Goal: Task Accomplishment & Management: Complete application form

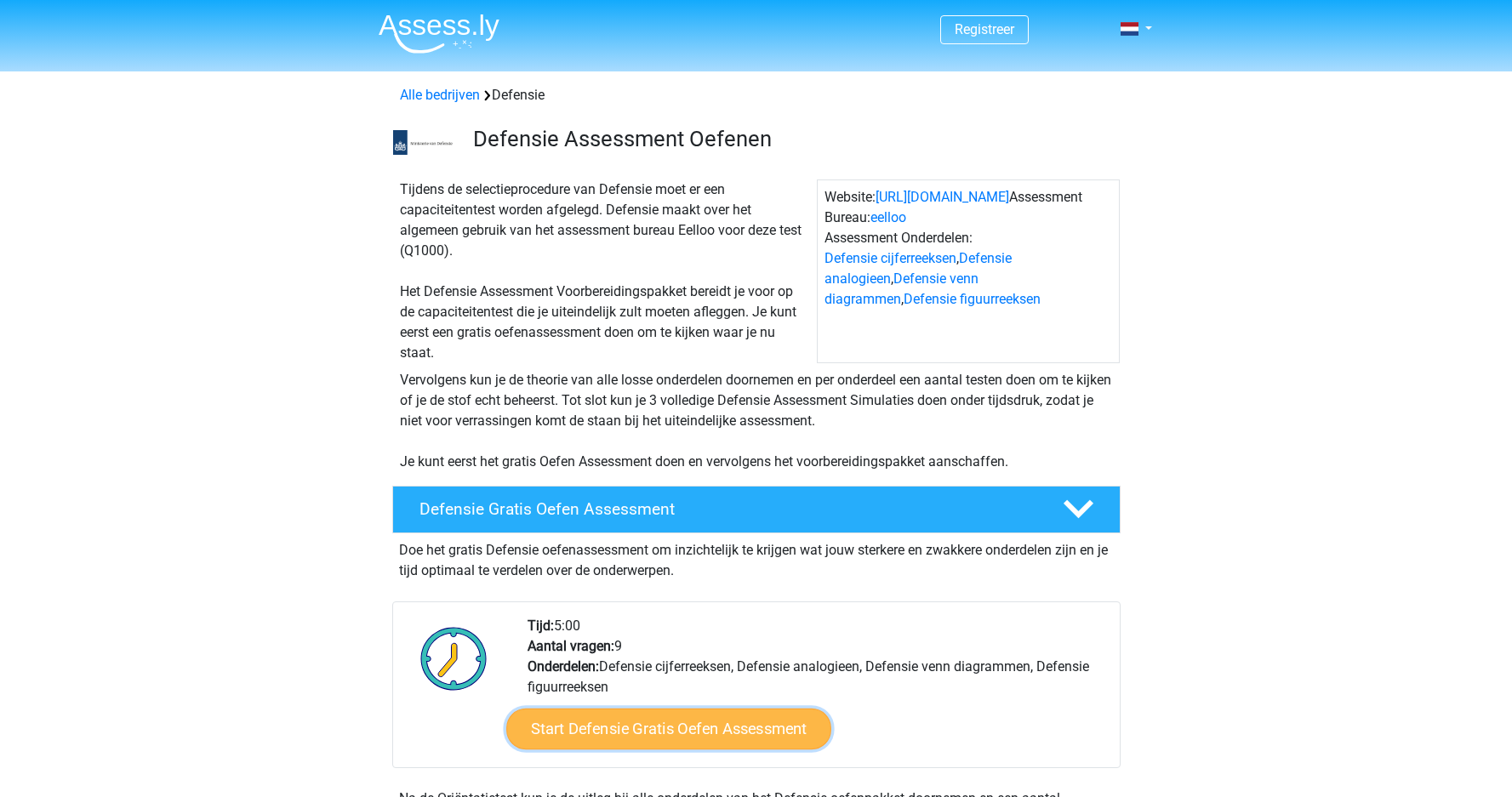
click at [672, 740] on link "Start Defensie Gratis Oefen Assessment" at bounding box center [668, 729] width 325 height 41
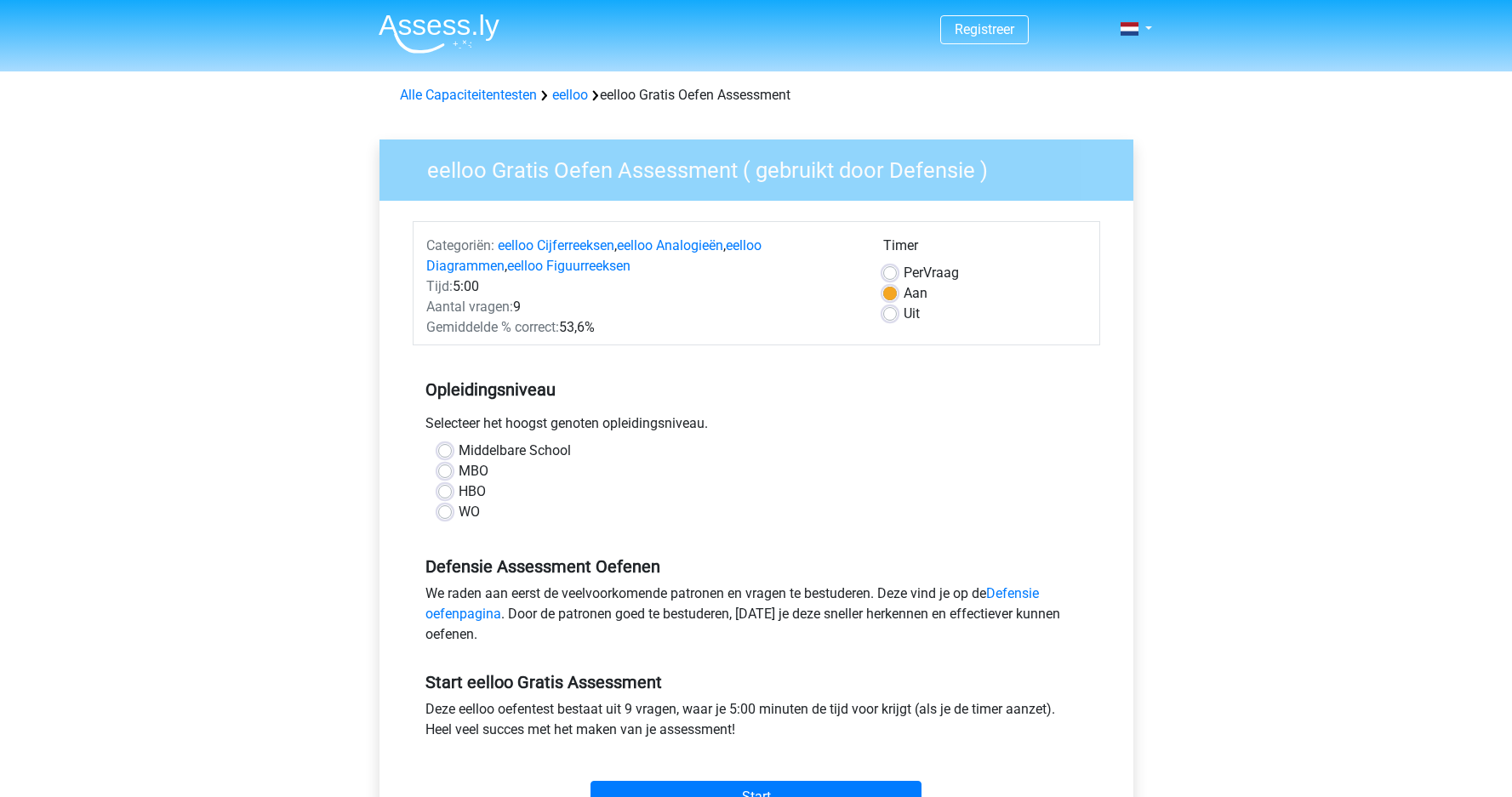
click at [458, 490] on label "HBO" at bounding box center [472, 491] width 27 height 20
click at [445, 490] on input "HBO" at bounding box center [444, 489] width 13 height 17
radio input "true"
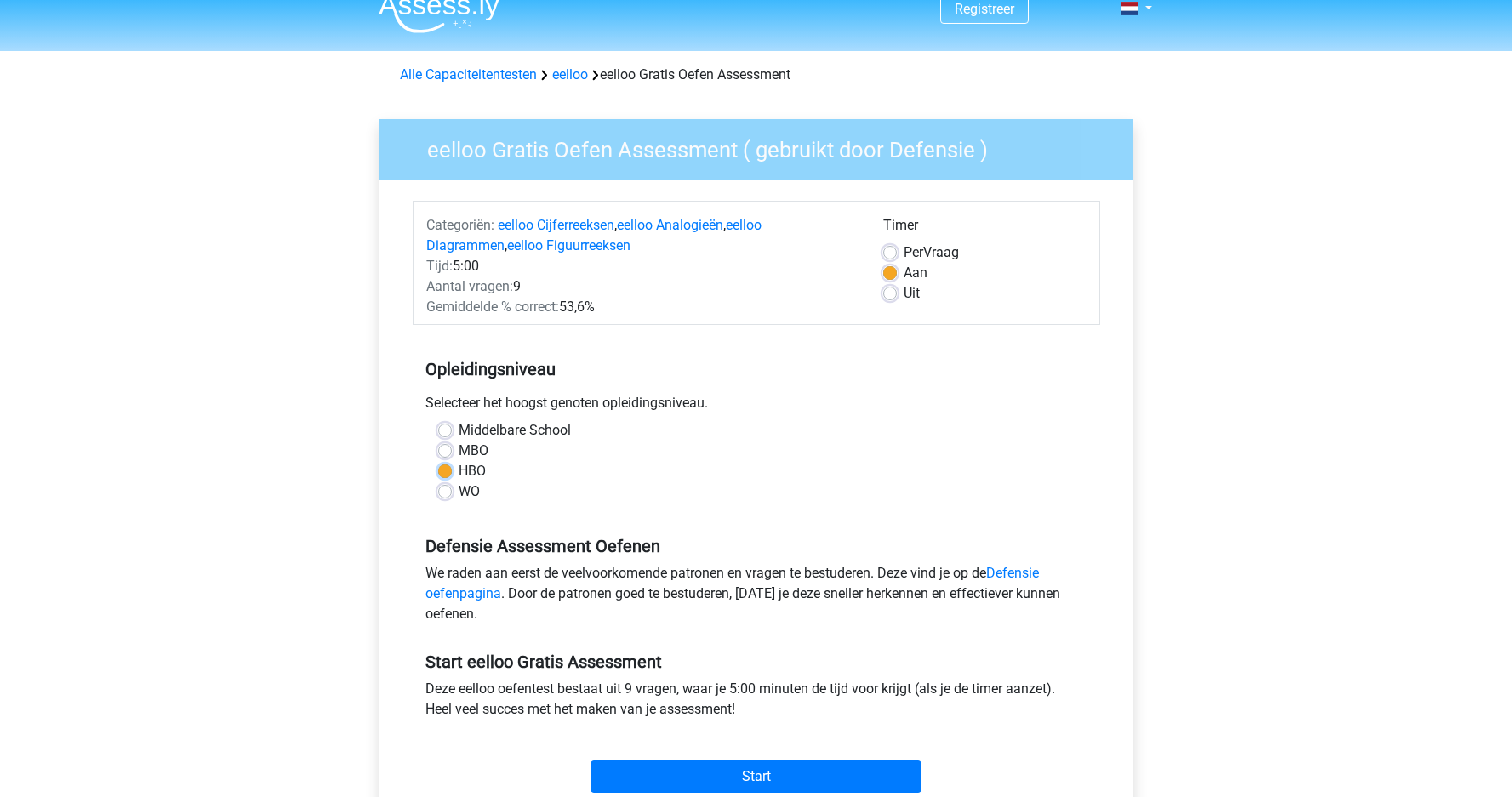
scroll to position [160, 0]
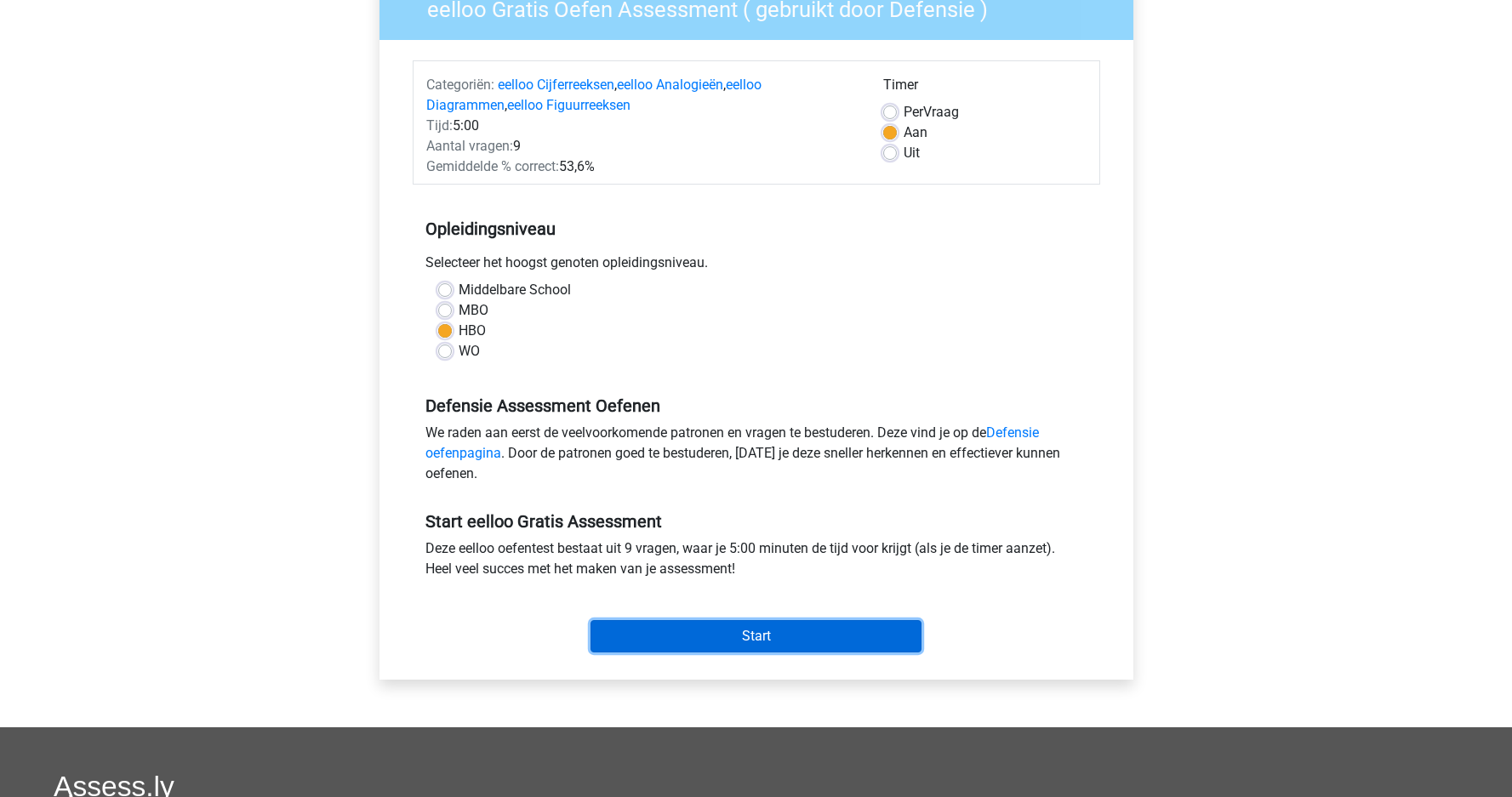
click at [659, 639] on input "Start" at bounding box center [756, 636] width 331 height 33
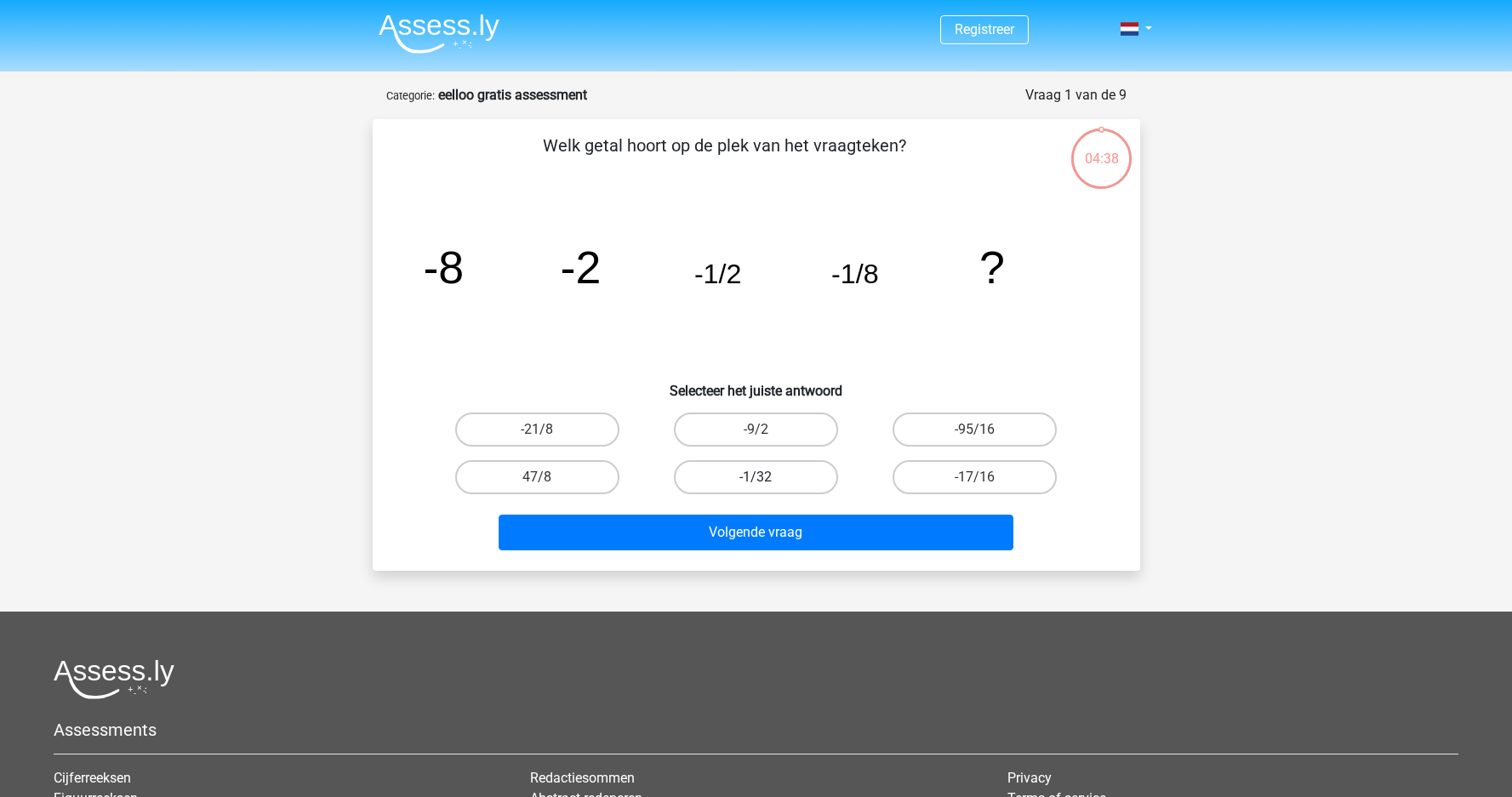
click at [786, 488] on label "-1/32" at bounding box center [756, 477] width 164 height 34
click at [766, 488] on input "-1/32" at bounding box center [761, 482] width 11 height 11
radio input "true"
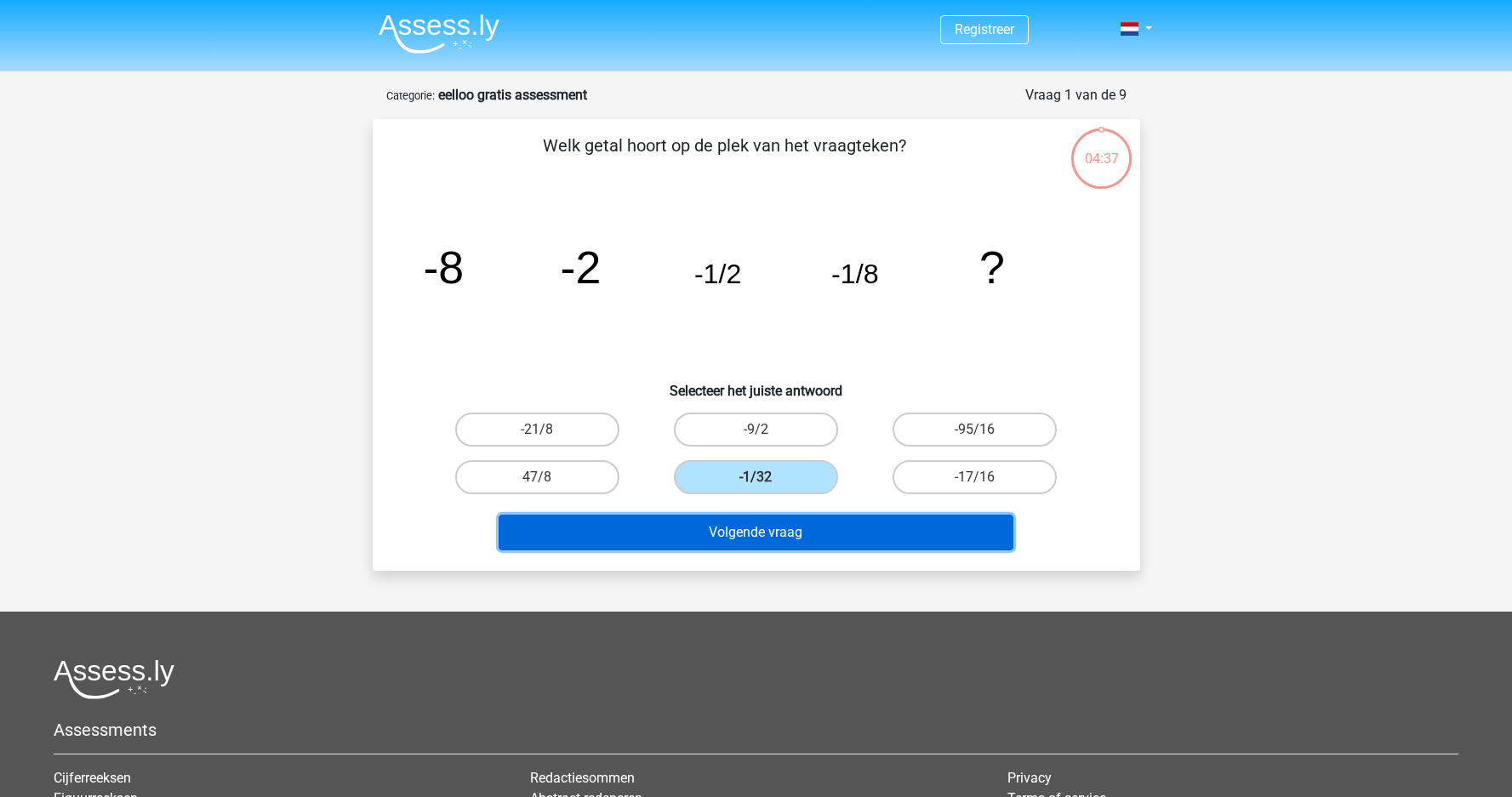
click at [794, 531] on button "Volgende vraag" at bounding box center [756, 533] width 515 height 36
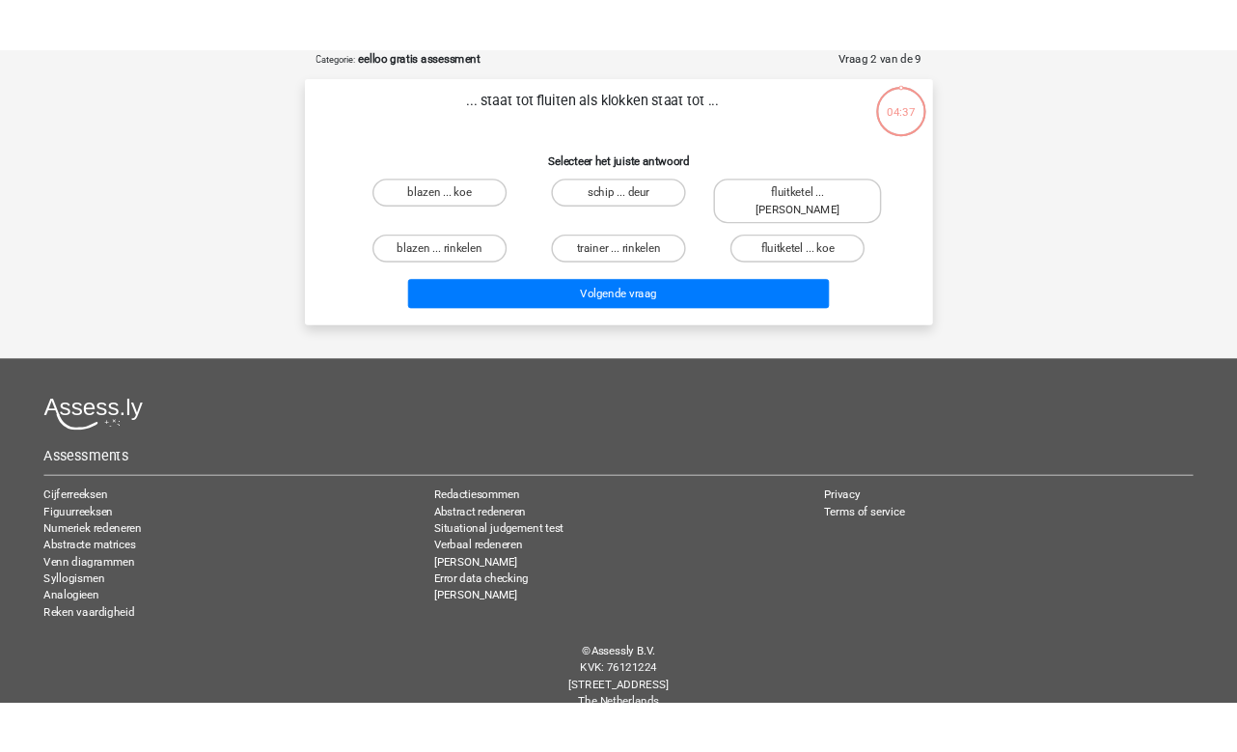
scroll to position [96, 0]
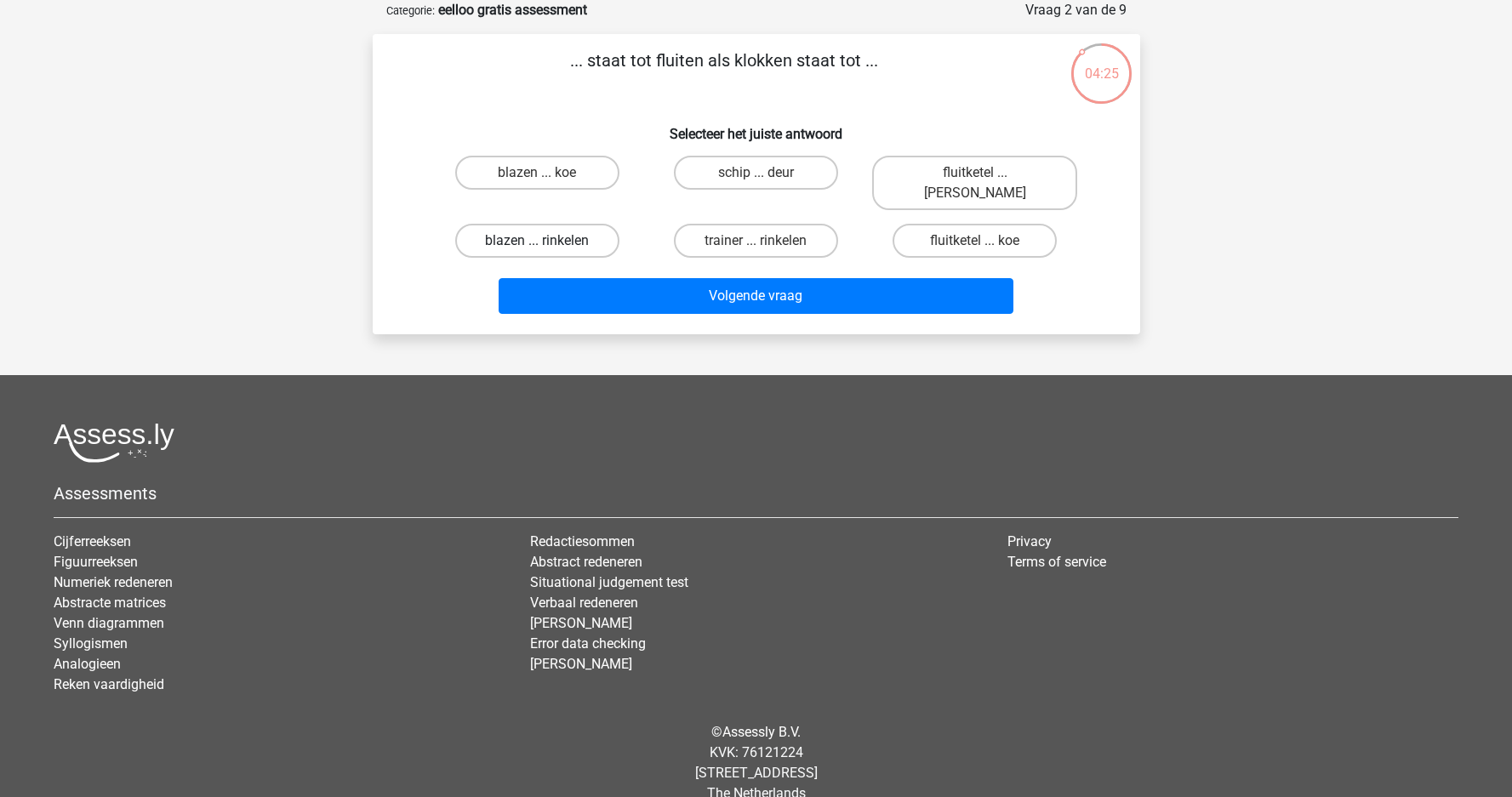
click at [573, 230] on label "blazen ... rinkelen" at bounding box center [537, 241] width 164 height 34
click at [547, 241] on input "blazen ... rinkelen" at bounding box center [542, 246] width 11 height 11
radio input "true"
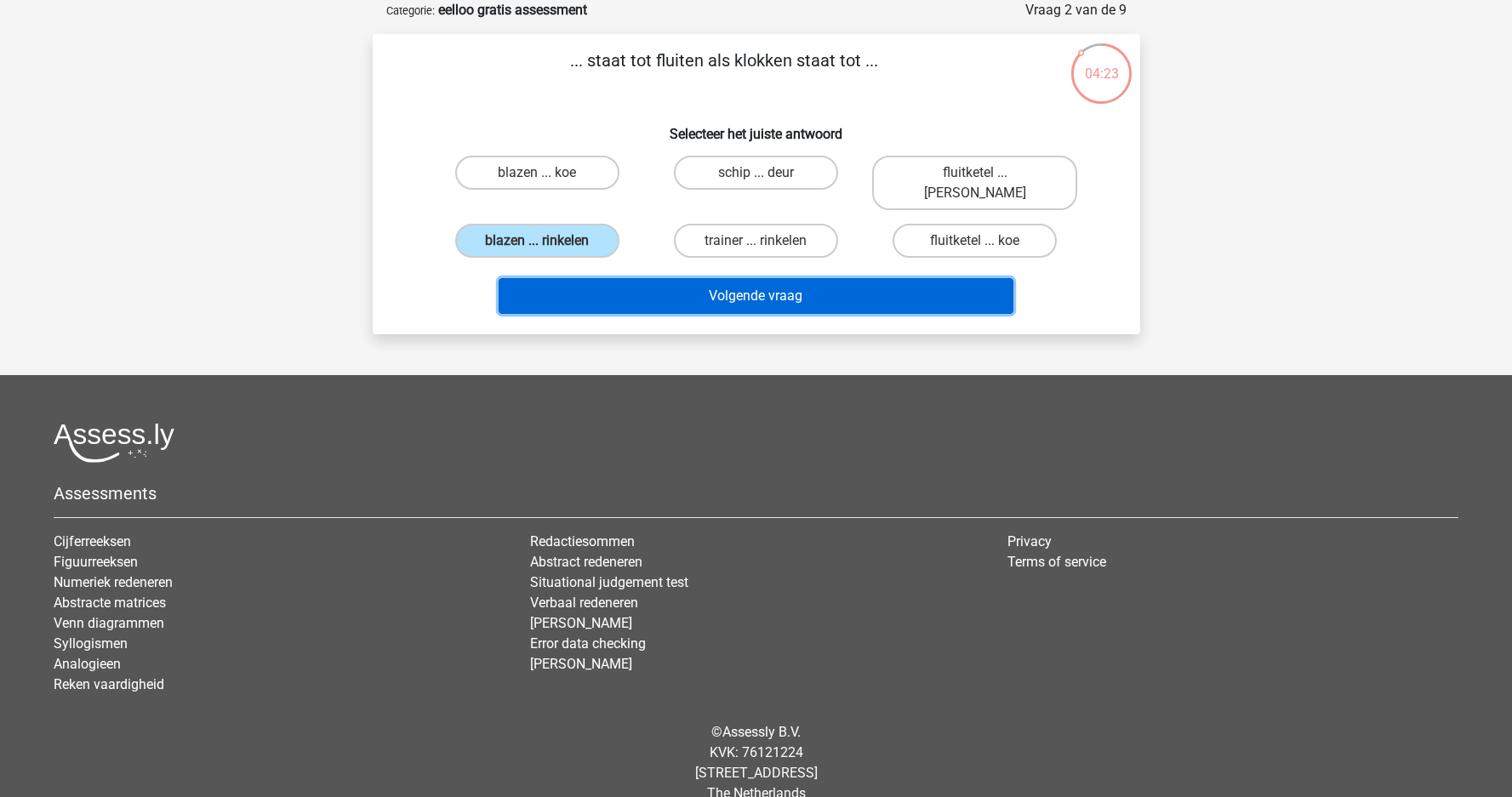
click at [661, 279] on button "Volgende vraag" at bounding box center [756, 296] width 515 height 36
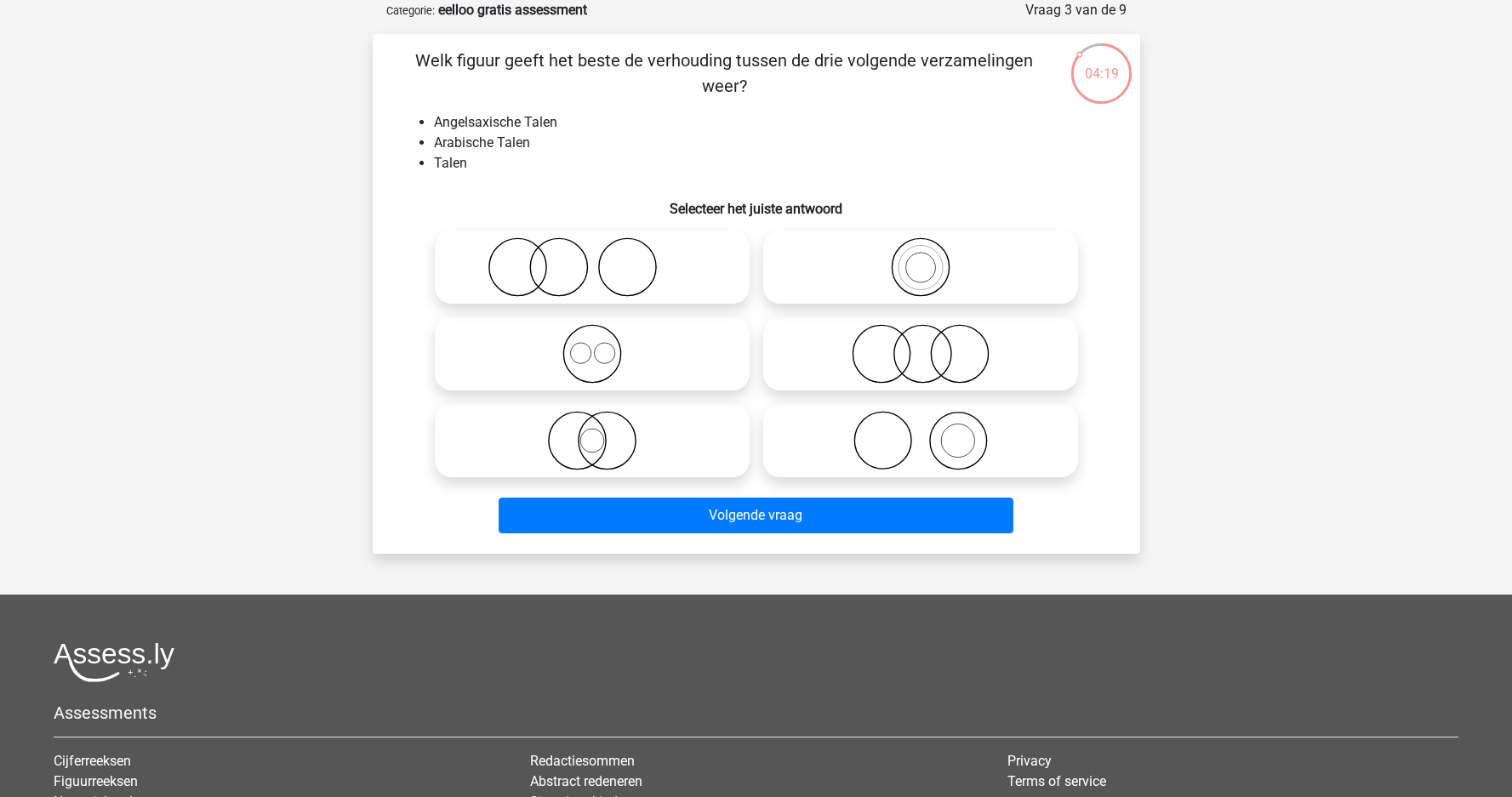
click at [598, 353] on icon at bounding box center [592, 354] width 302 height 60
click at [598, 346] on input "radio" at bounding box center [598, 339] width 11 height 11
radio input "true"
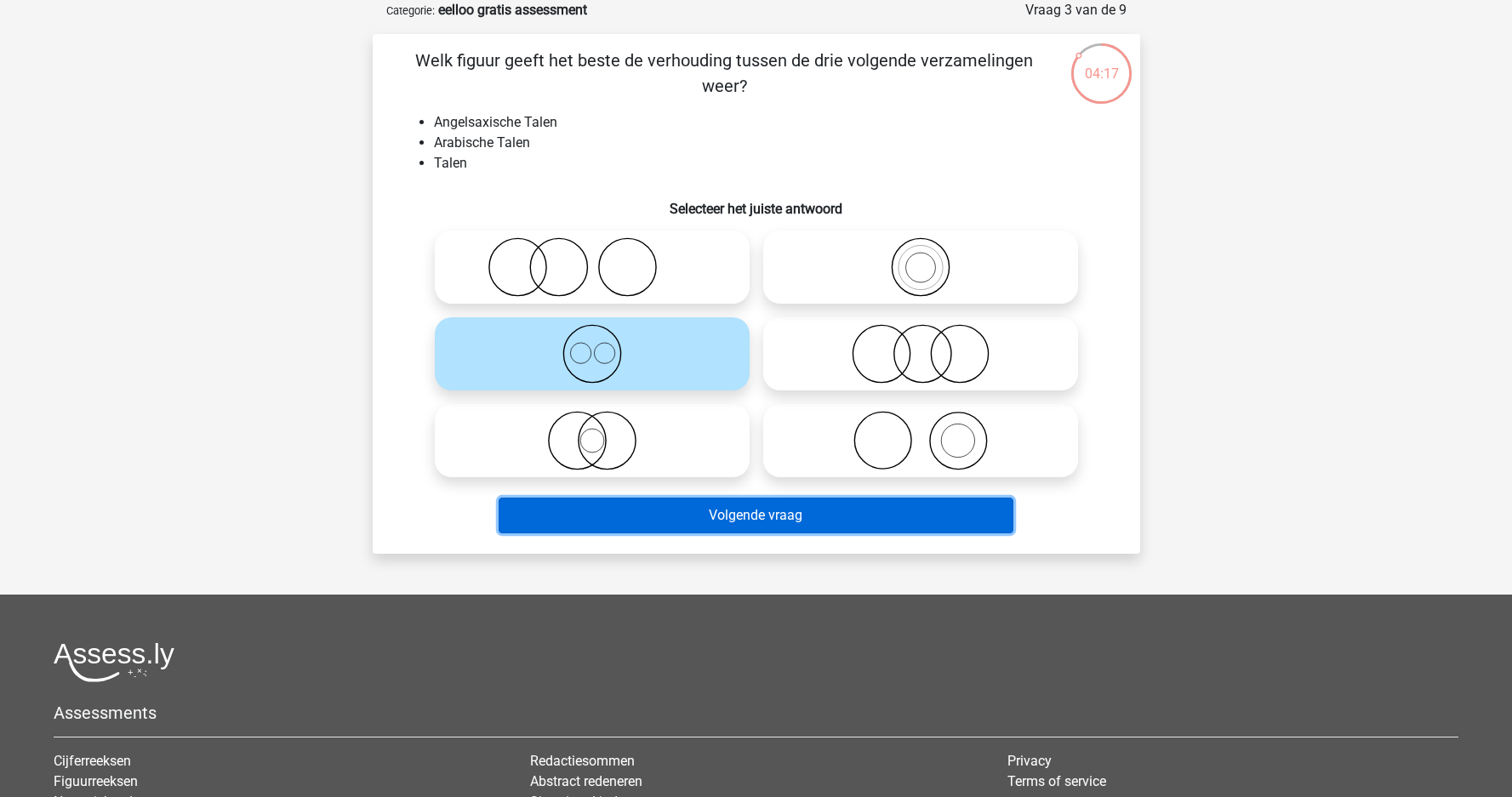
click at [762, 521] on button "Volgende vraag" at bounding box center [756, 515] width 515 height 36
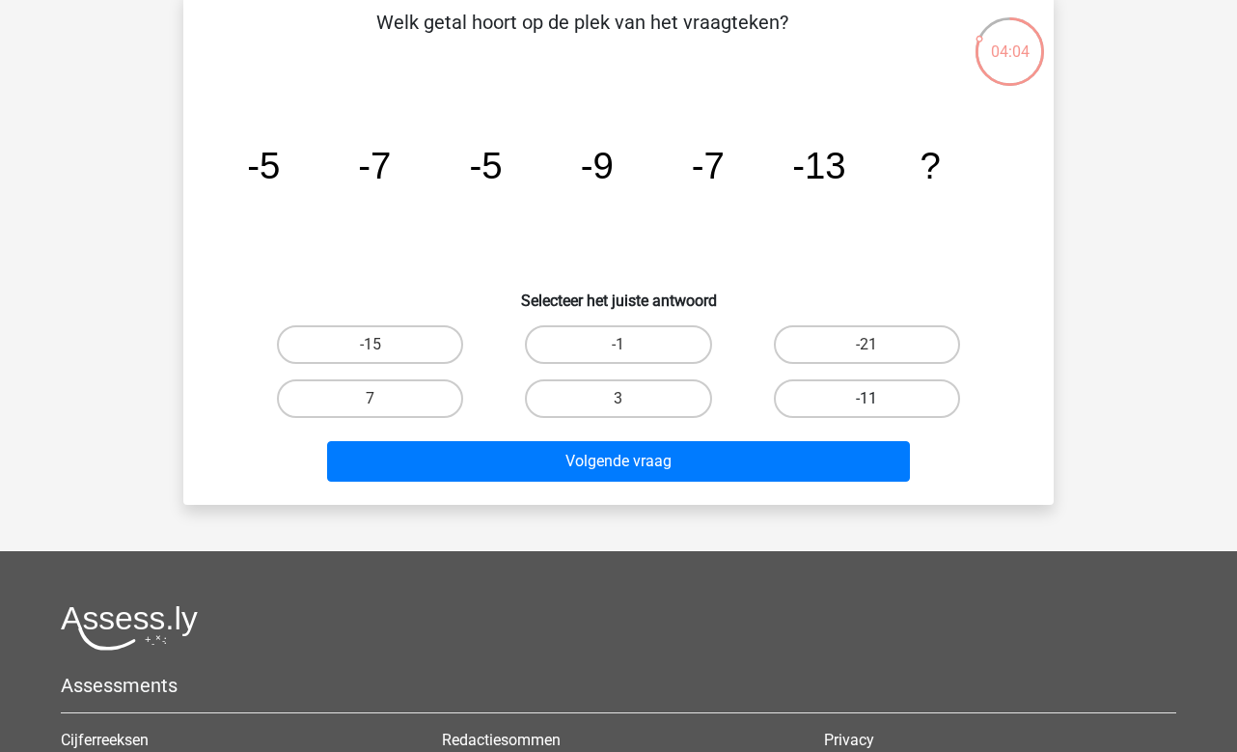
click at [819, 408] on label "-11" at bounding box center [867, 398] width 186 height 39
click at [867, 408] on input "-11" at bounding box center [873, 405] width 13 height 13
radio input "true"
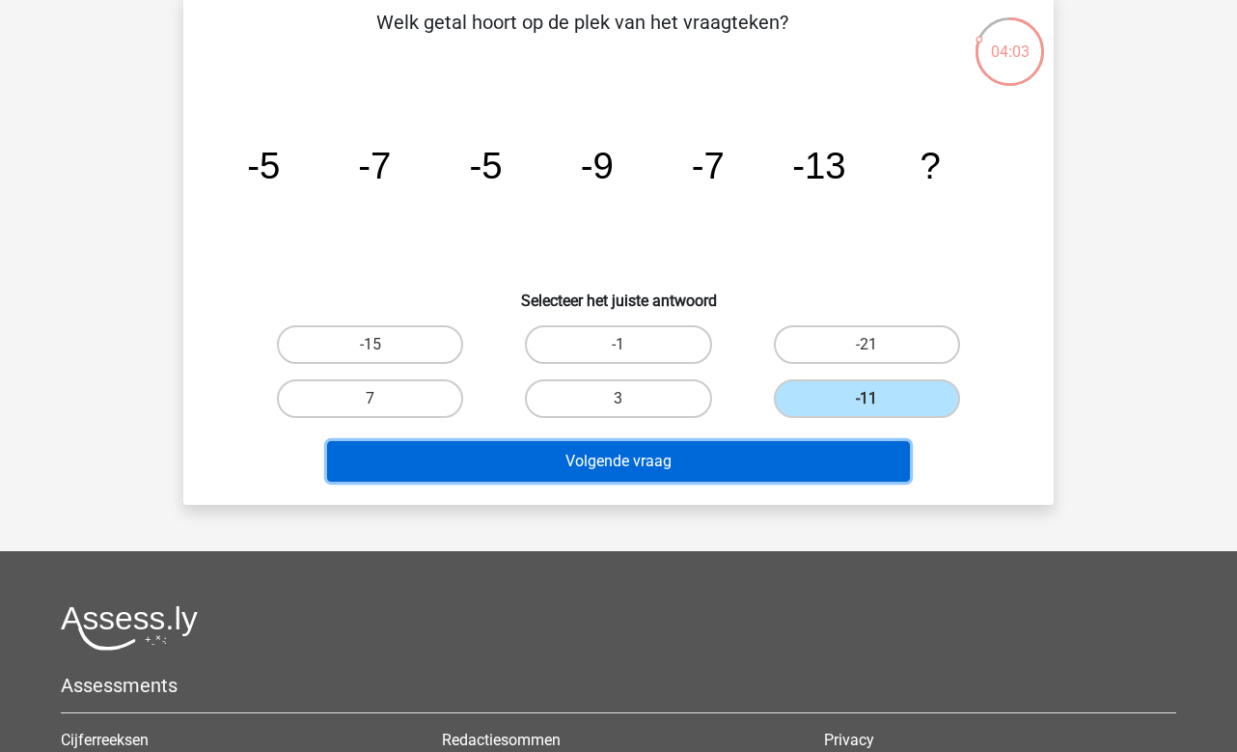
click at [763, 456] on button "Volgende vraag" at bounding box center [619, 461] width 584 height 41
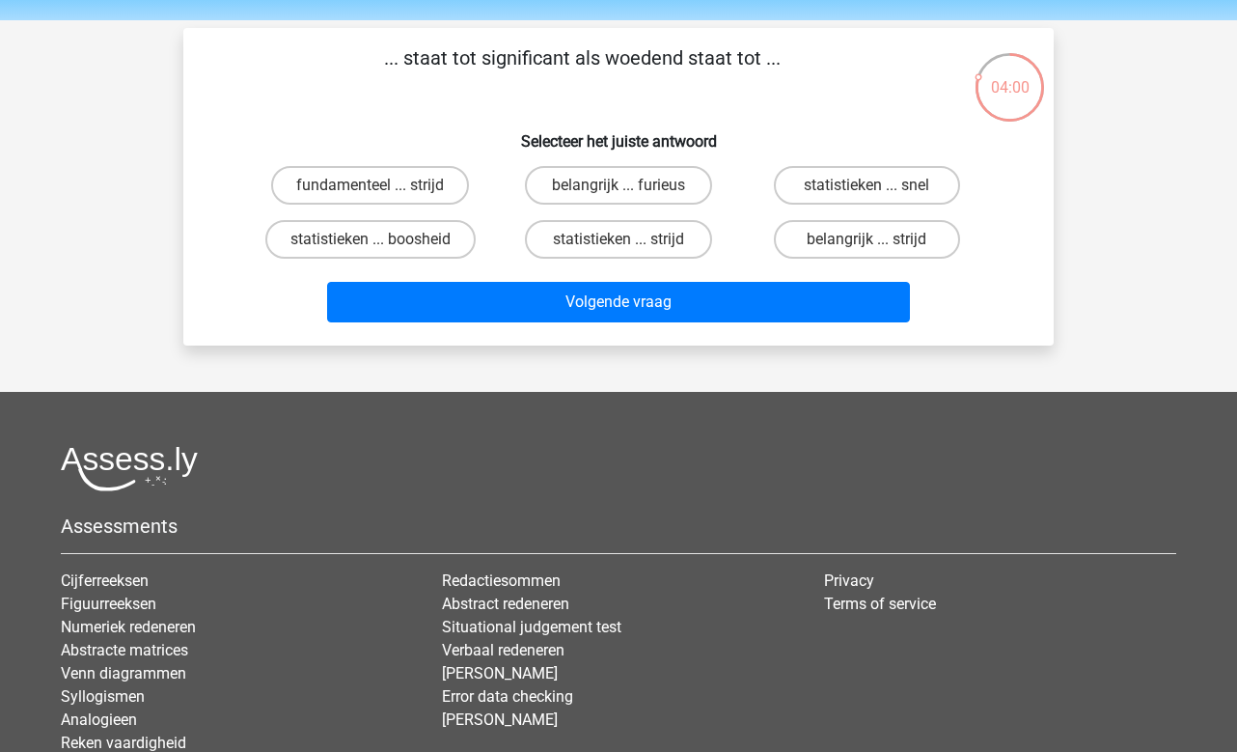
scroll to position [60, 0]
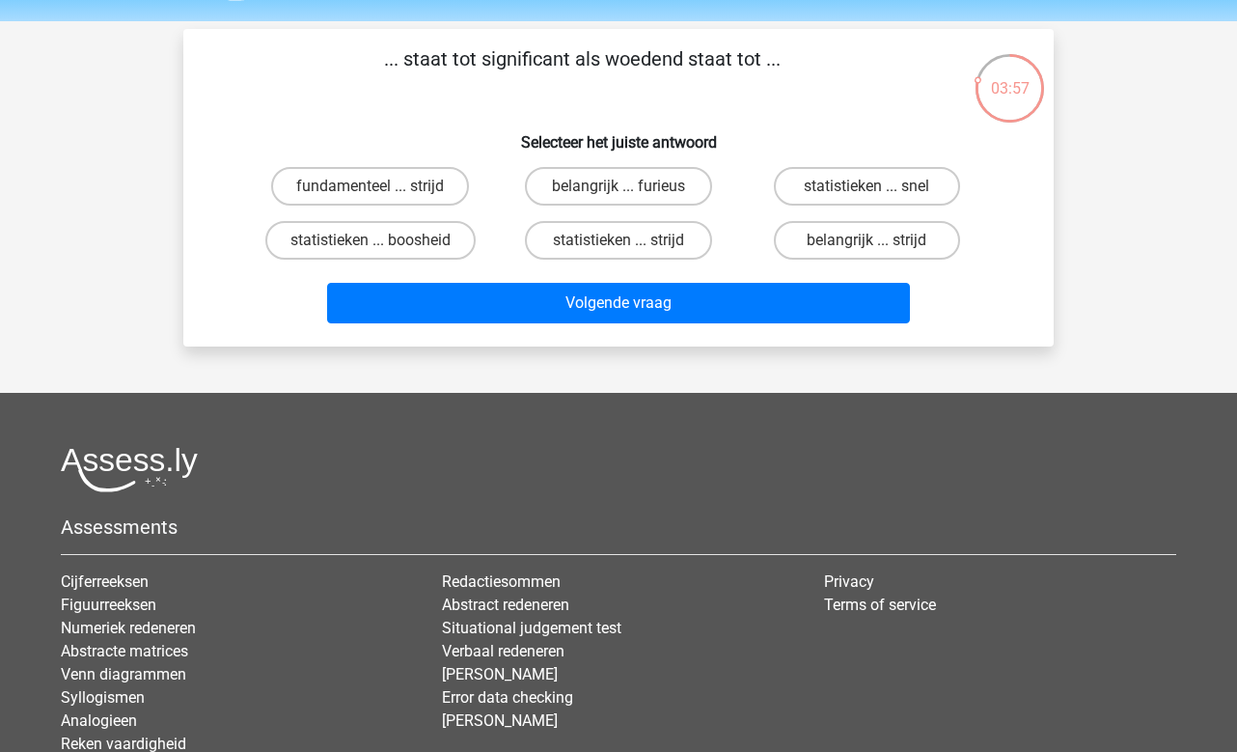
click at [623, 195] on input "belangrijk ... furieus" at bounding box center [625, 192] width 13 height 13
radio input "true"
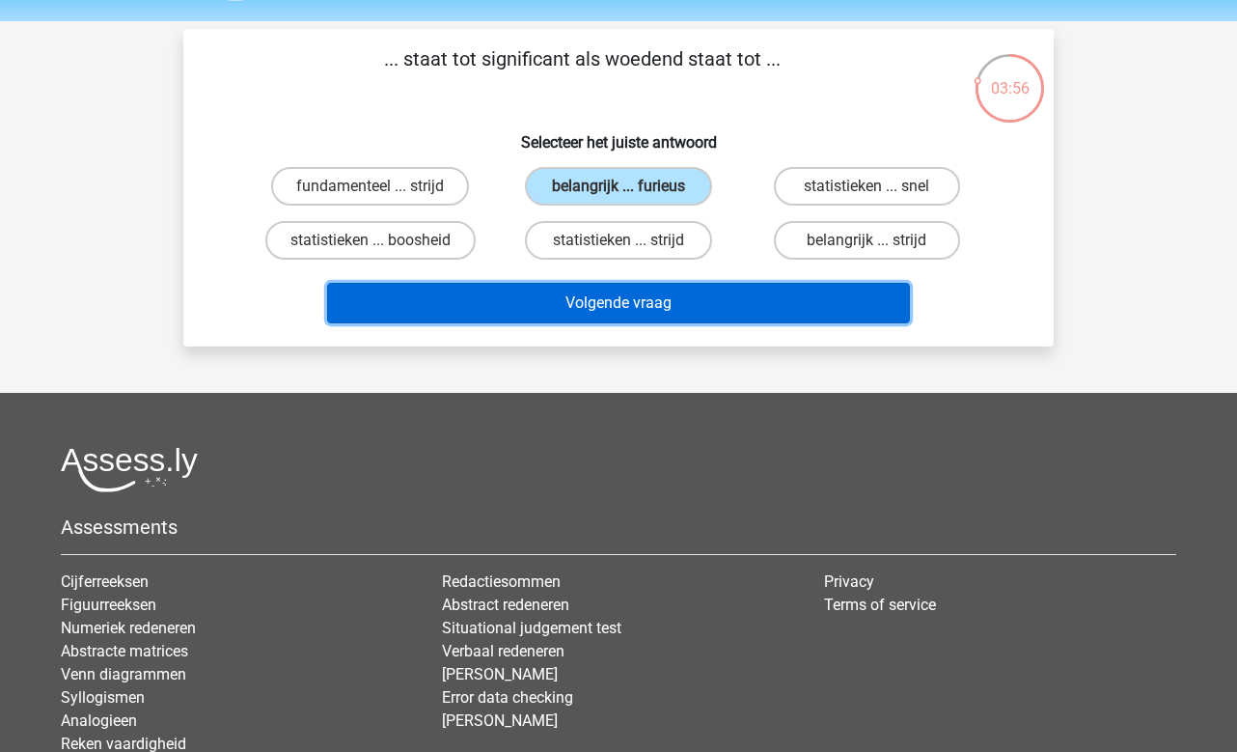
click at [662, 302] on button "Volgende vraag" at bounding box center [619, 303] width 584 height 41
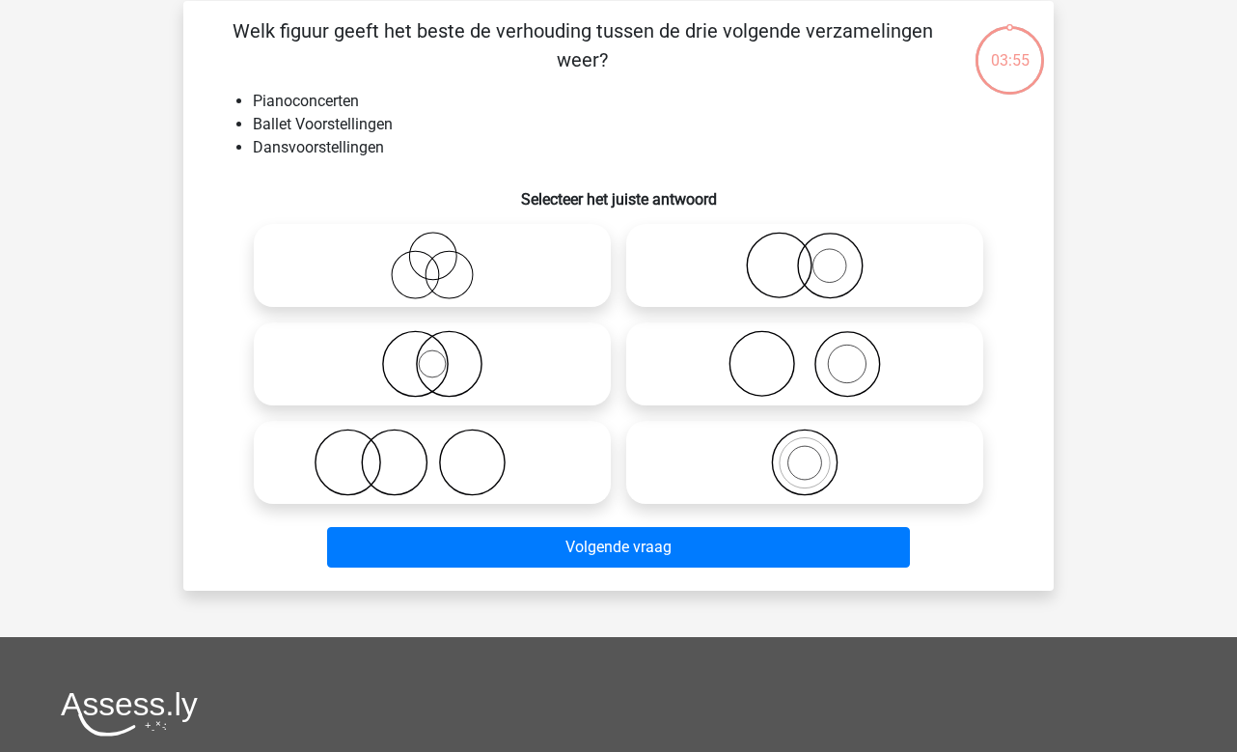
scroll to position [89, 0]
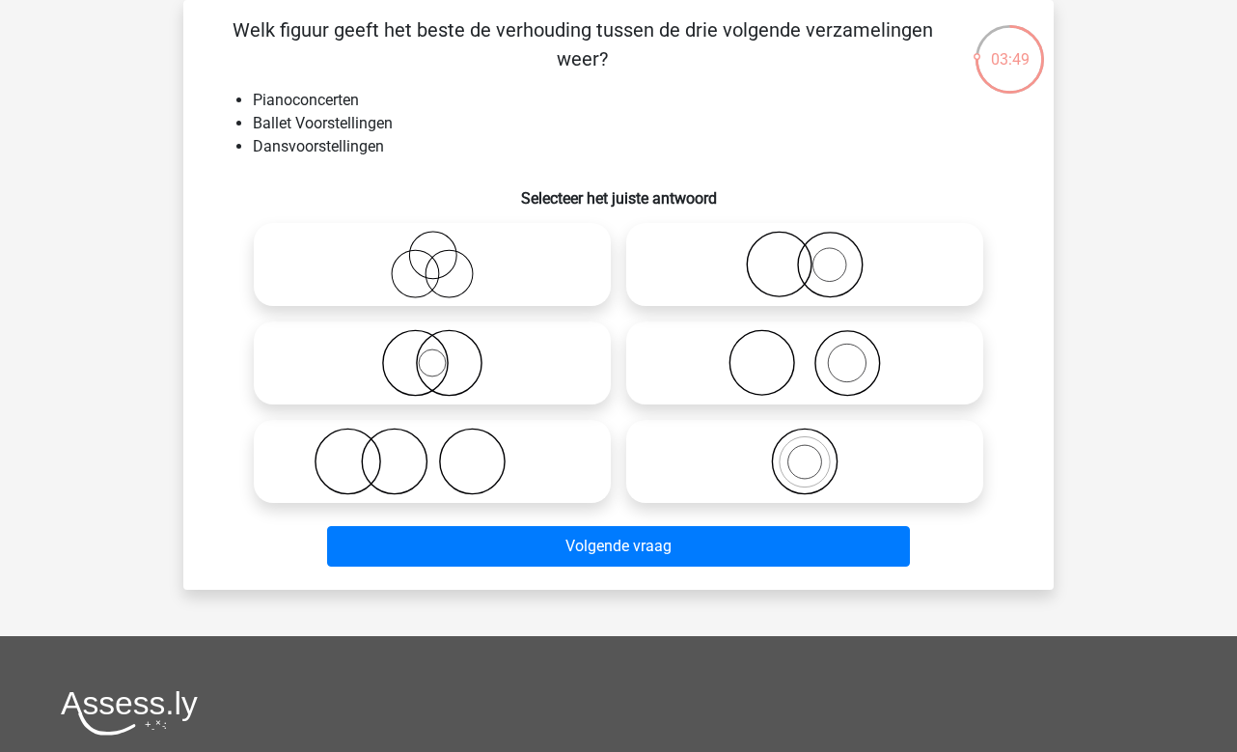
click at [475, 370] on icon at bounding box center [432, 363] width 342 height 68
click at [445, 353] on input "radio" at bounding box center [438, 347] width 13 height 13
radio input "true"
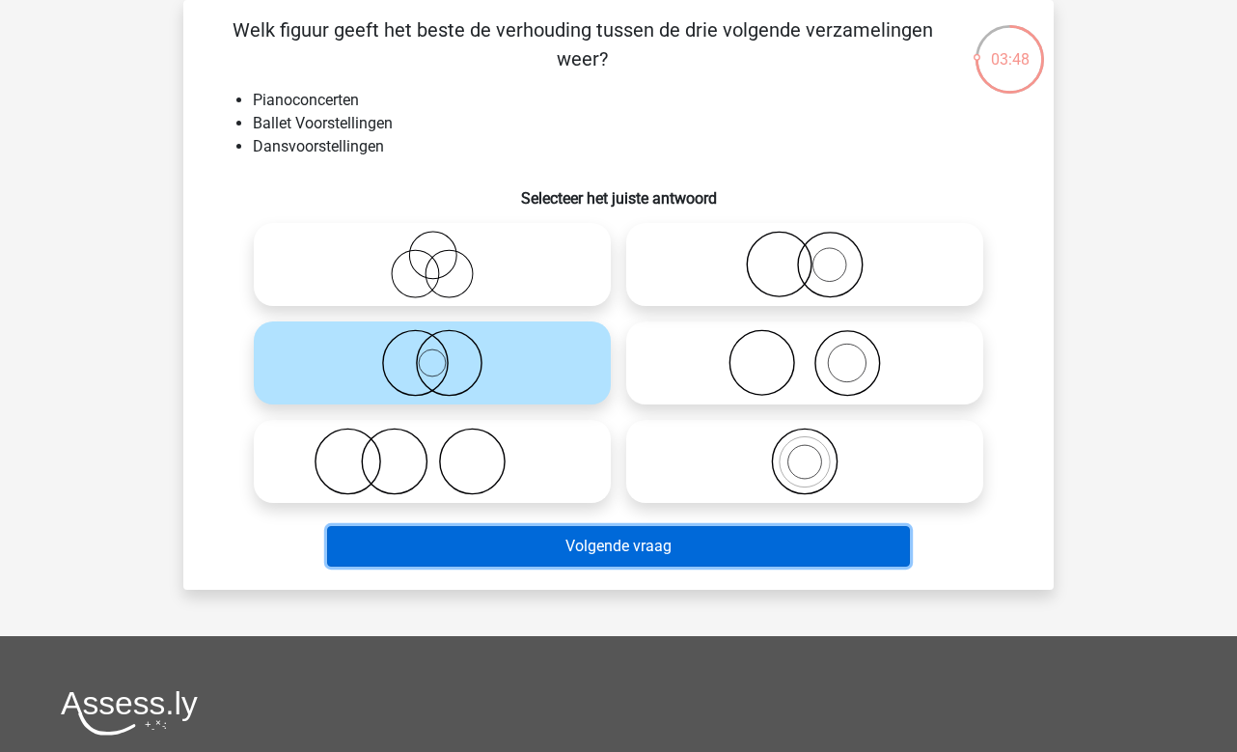
click at [582, 550] on button "Volgende vraag" at bounding box center [619, 546] width 584 height 41
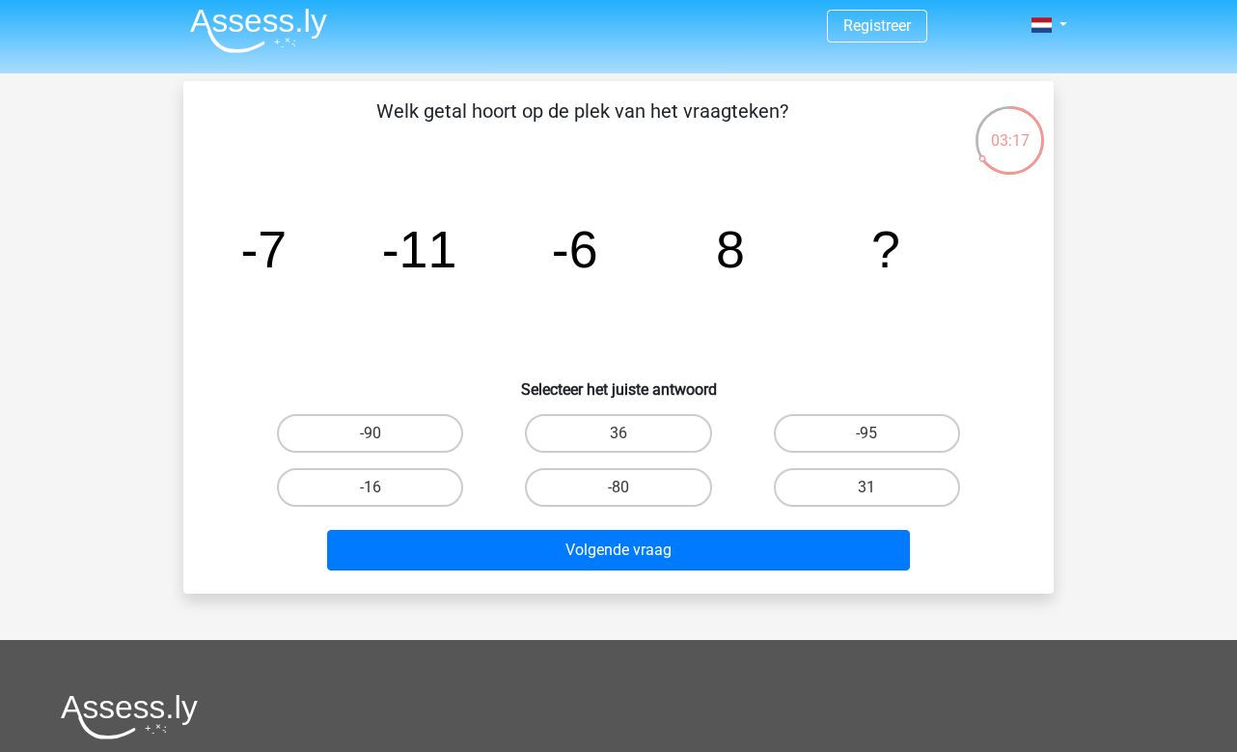
scroll to position [0, 0]
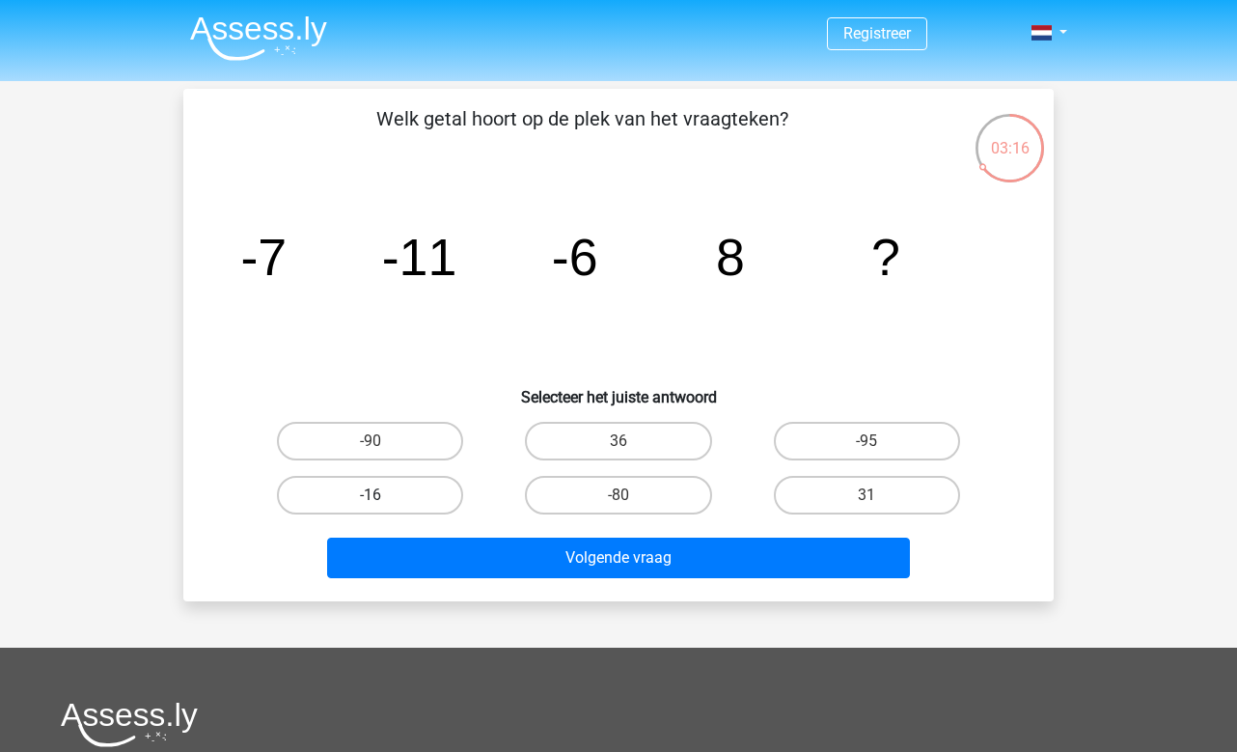
click at [401, 489] on label "-16" at bounding box center [370, 495] width 186 height 39
click at [383, 495] on input "-16" at bounding box center [377, 501] width 13 height 13
radio input "true"
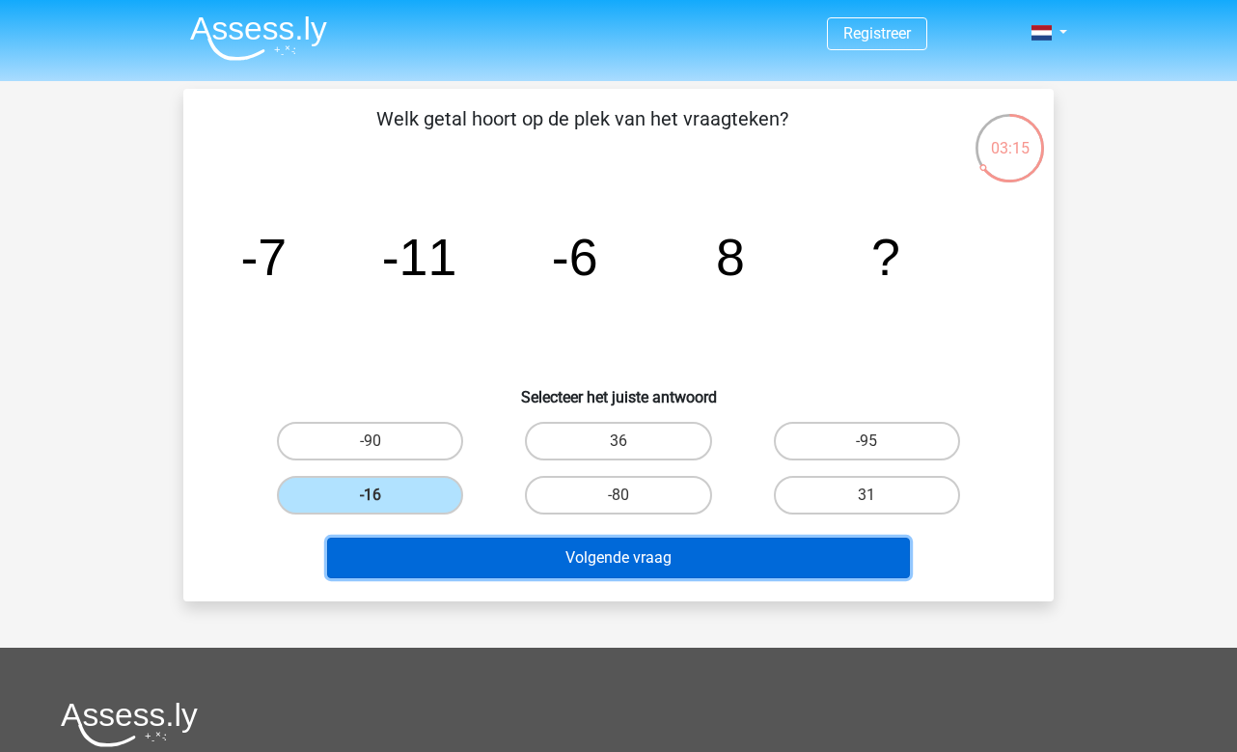
click at [490, 556] on button "Volgende vraag" at bounding box center [619, 557] width 584 height 41
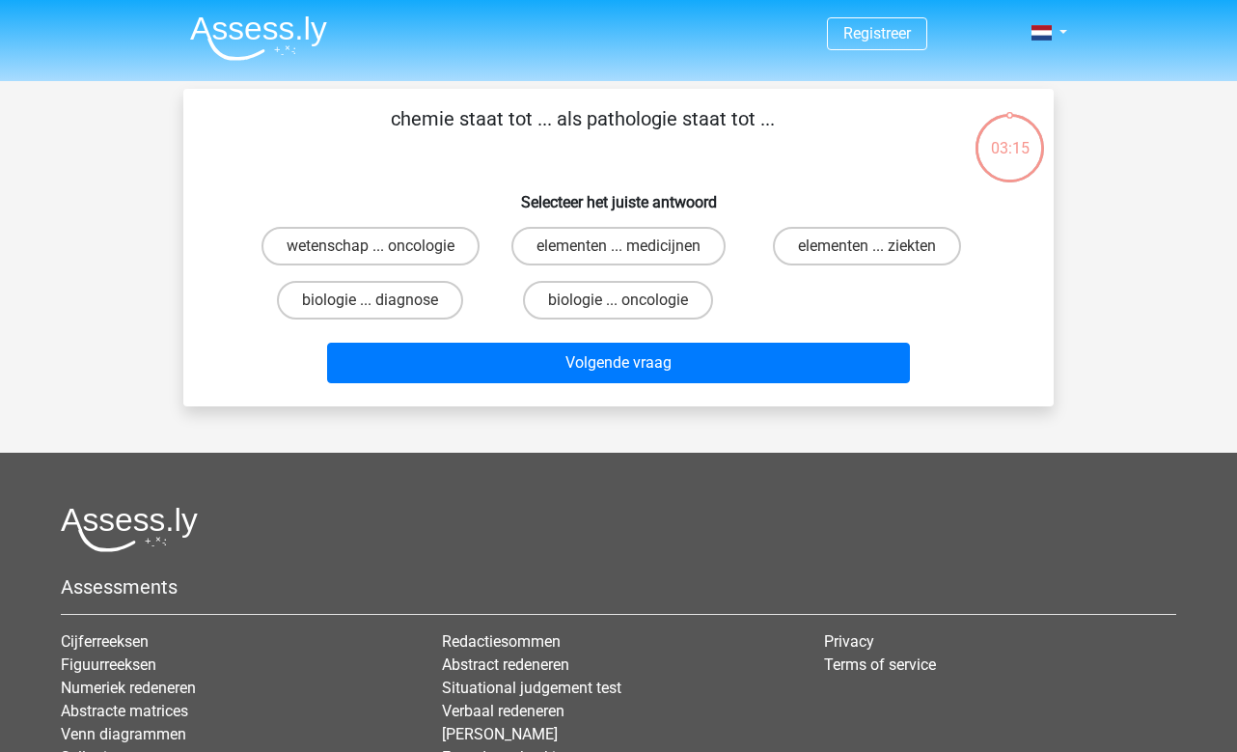
scroll to position [89, 0]
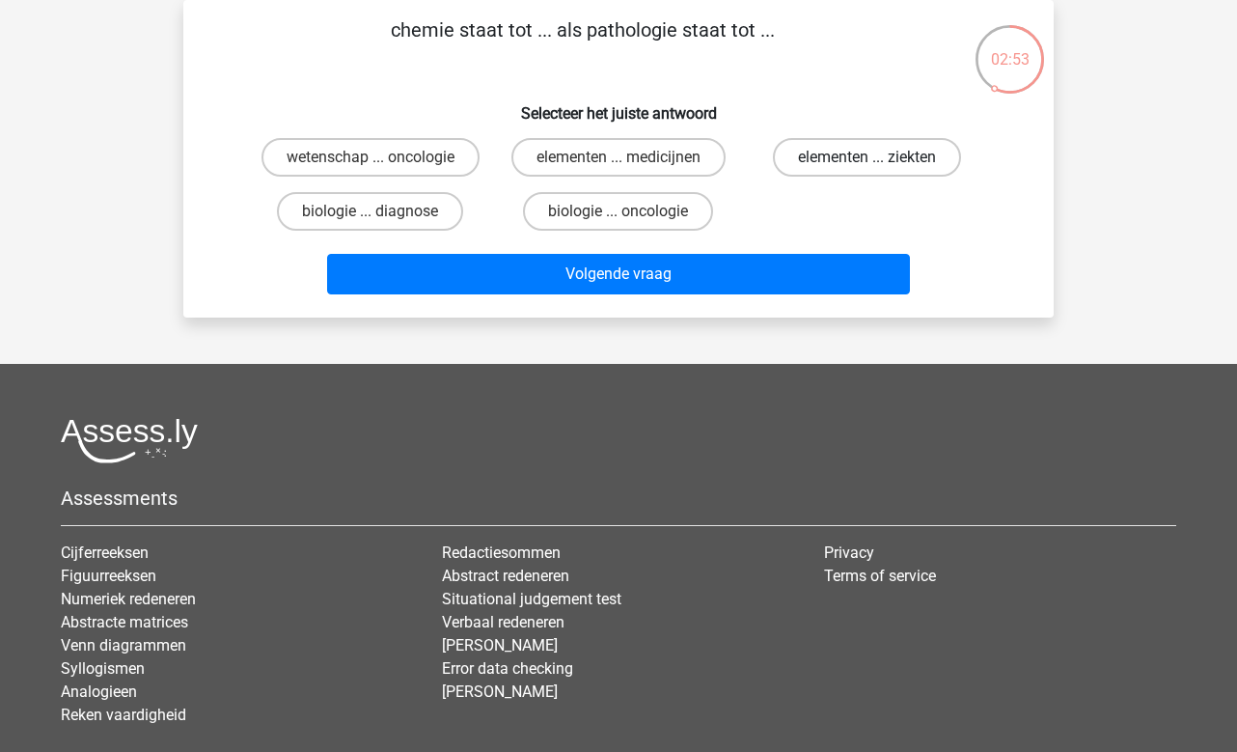
click at [911, 163] on label "elementen ... ziekten" at bounding box center [867, 157] width 188 height 39
click at [879, 163] on input "elementen ... ziekten" at bounding box center [873, 163] width 13 height 13
radio input "true"
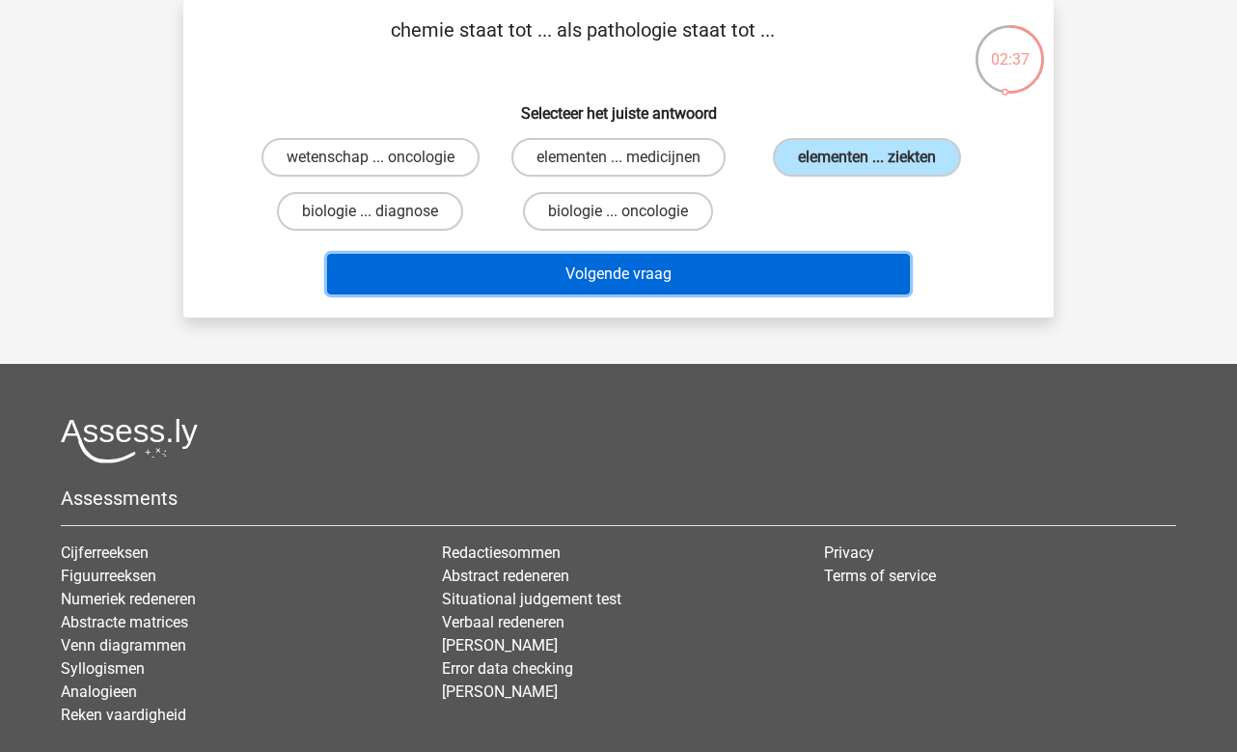
click at [633, 276] on button "Volgende vraag" at bounding box center [619, 274] width 584 height 41
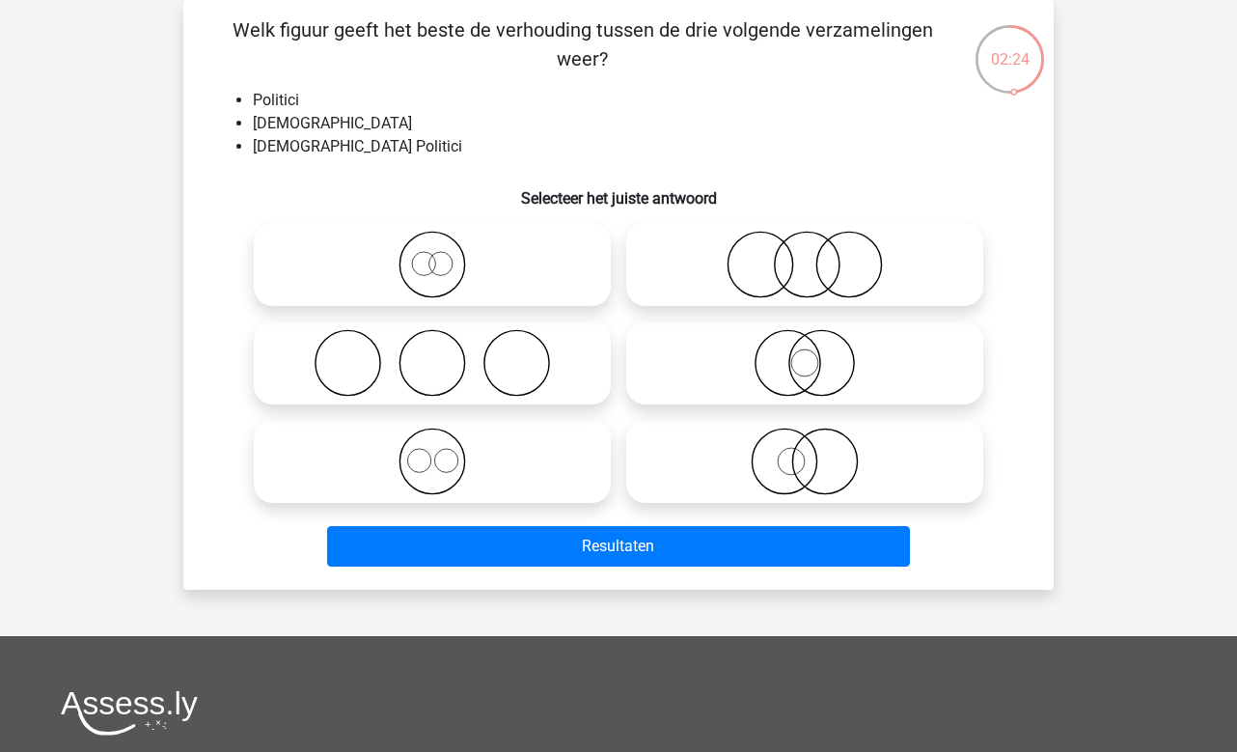
click at [880, 272] on circle at bounding box center [848, 265] width 65 height 65
click at [817, 255] on input "radio" at bounding box center [811, 248] width 13 height 13
radio input "true"
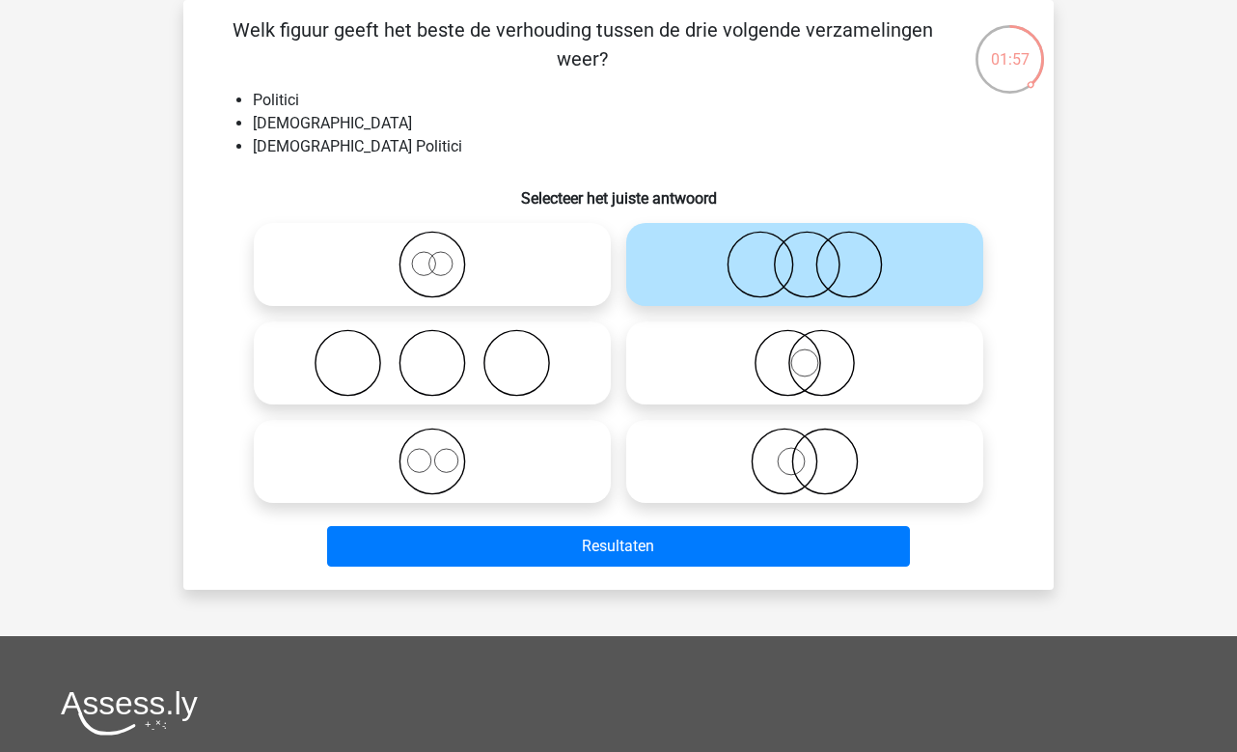
click at [789, 377] on icon at bounding box center [805, 363] width 342 height 68
click at [805, 353] on input "radio" at bounding box center [811, 347] width 13 height 13
radio input "true"
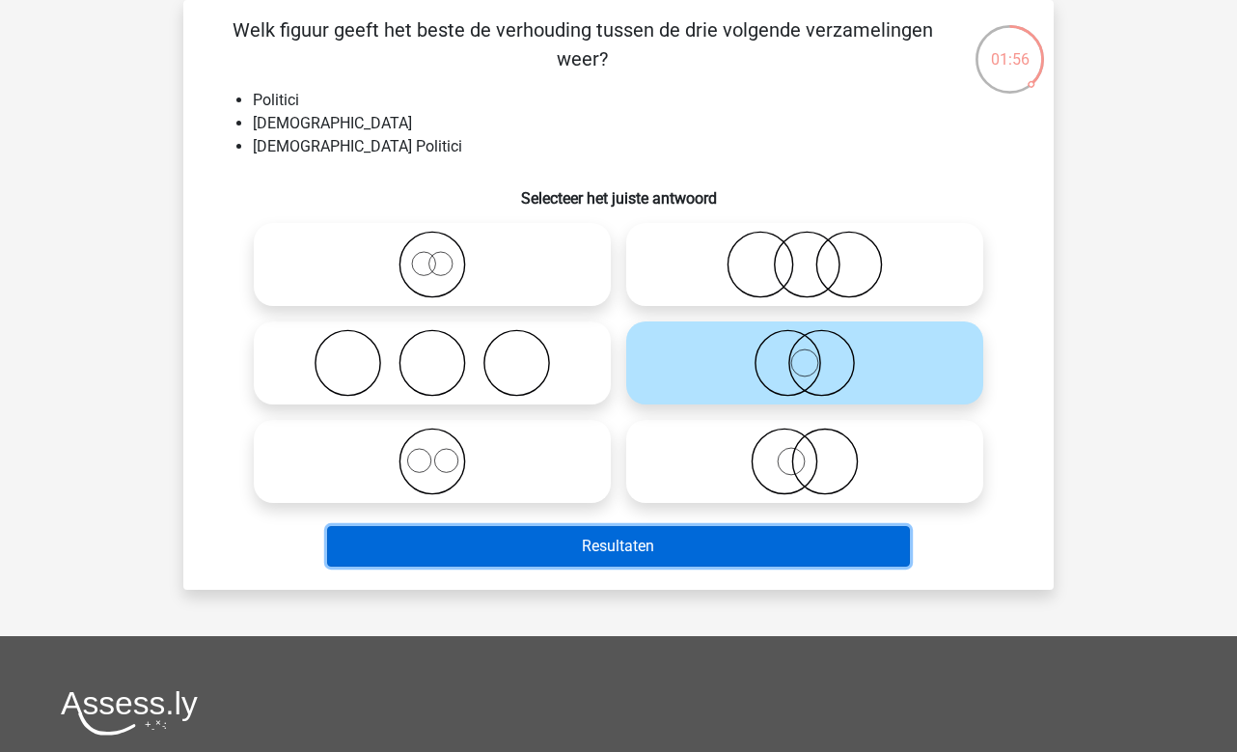
click at [757, 546] on button "Resultaten" at bounding box center [619, 546] width 584 height 41
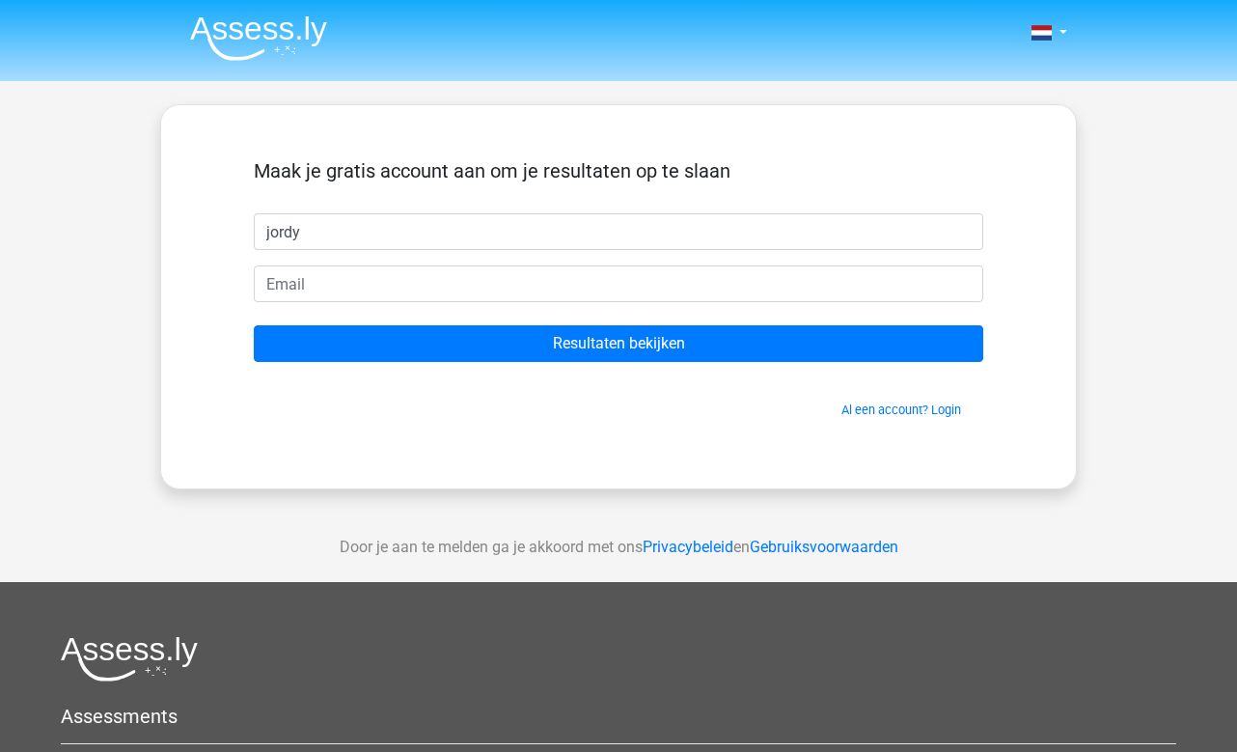
type input "jordy"
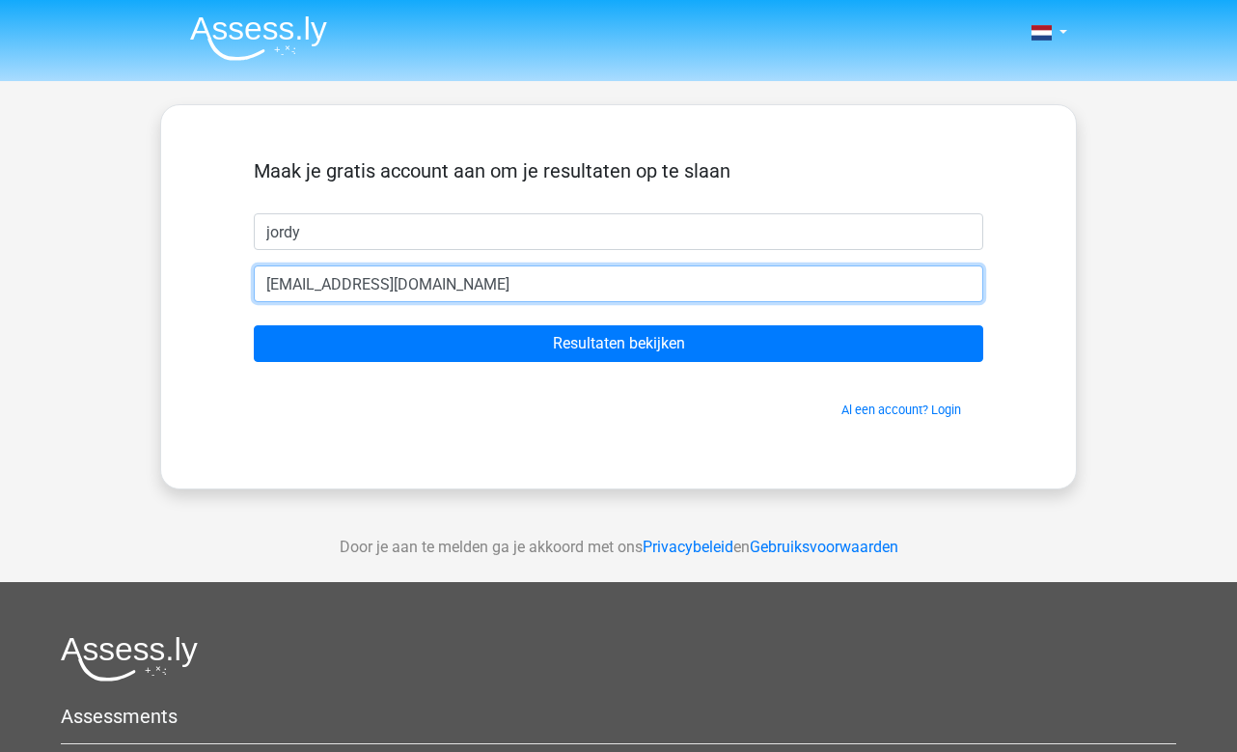
type input "[EMAIL_ADDRESS][DOMAIN_NAME]"
click at [254, 325] on input "Resultaten bekijken" at bounding box center [618, 343] width 729 height 37
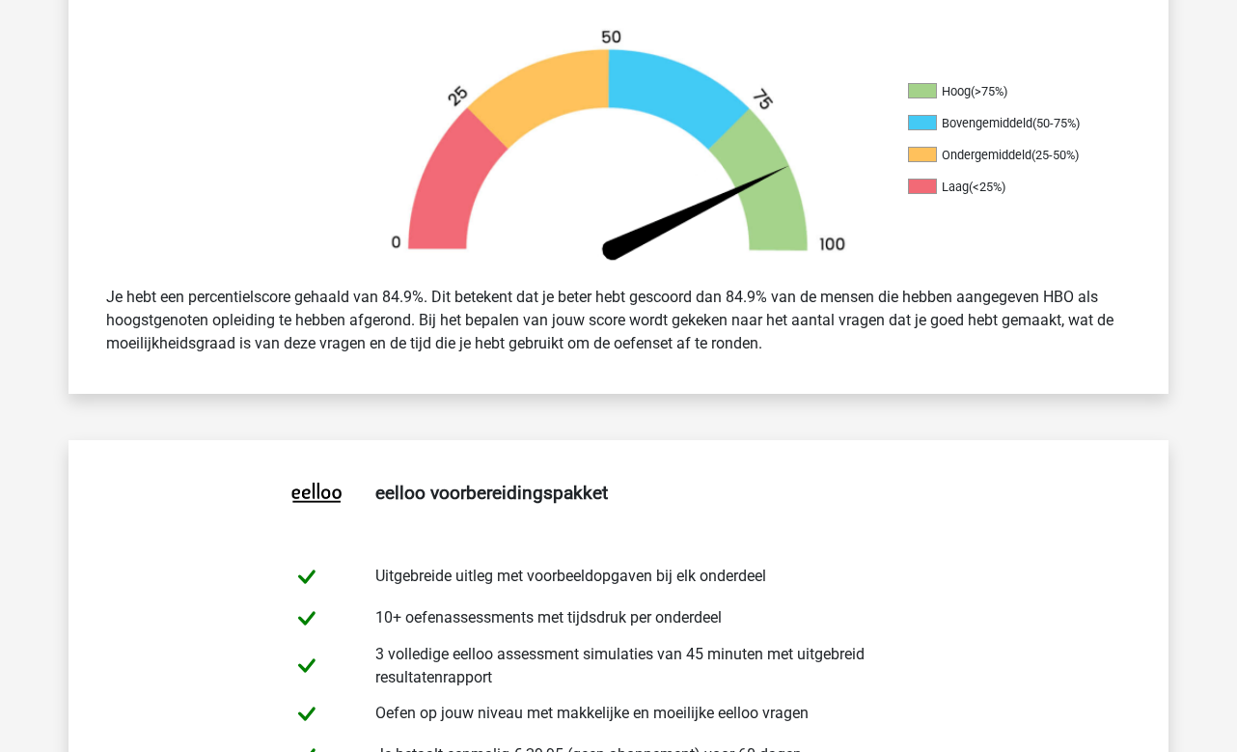
scroll to position [586, 0]
